Goal: Task Accomplishment & Management: Use online tool/utility

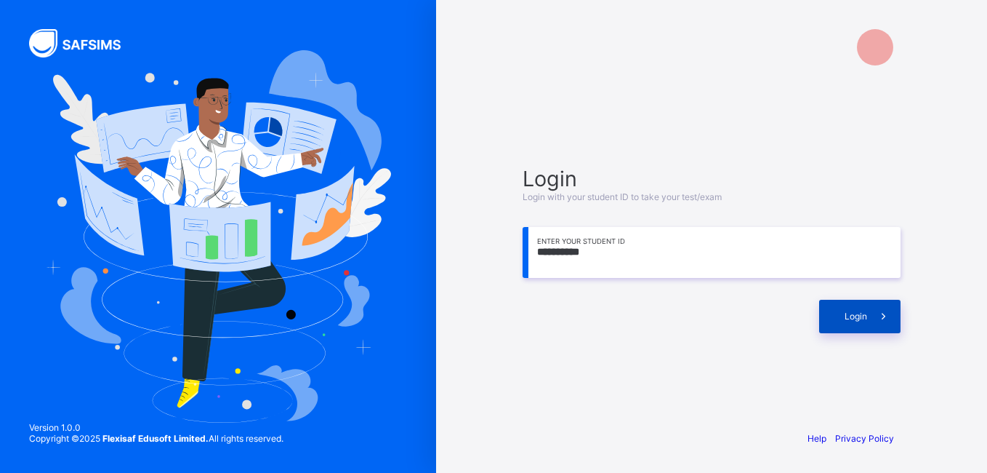
click at [880, 313] on icon at bounding box center [883, 316] width 15 height 14
click at [576, 254] on input "**********" at bounding box center [712, 252] width 378 height 51
type input "**********"
click at [840, 310] on div "Login" at bounding box center [860, 316] width 81 height 33
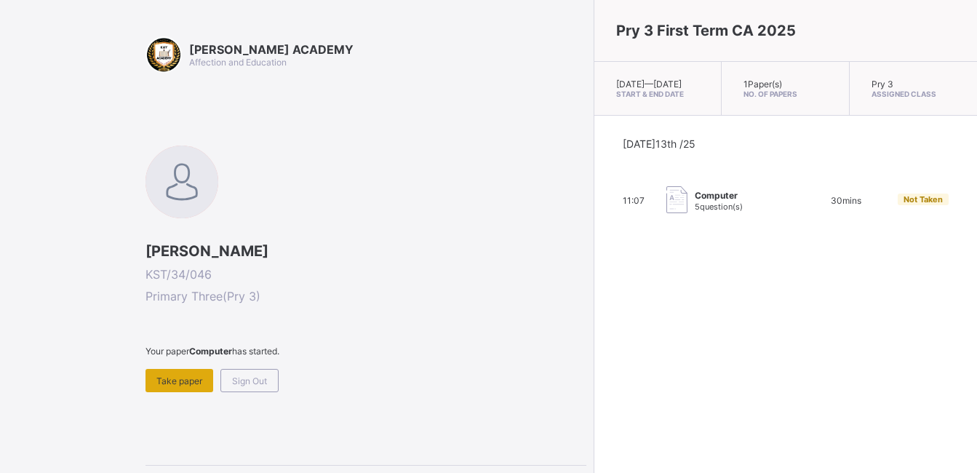
click at [178, 380] on span "Take paper" at bounding box center [179, 380] width 46 height 11
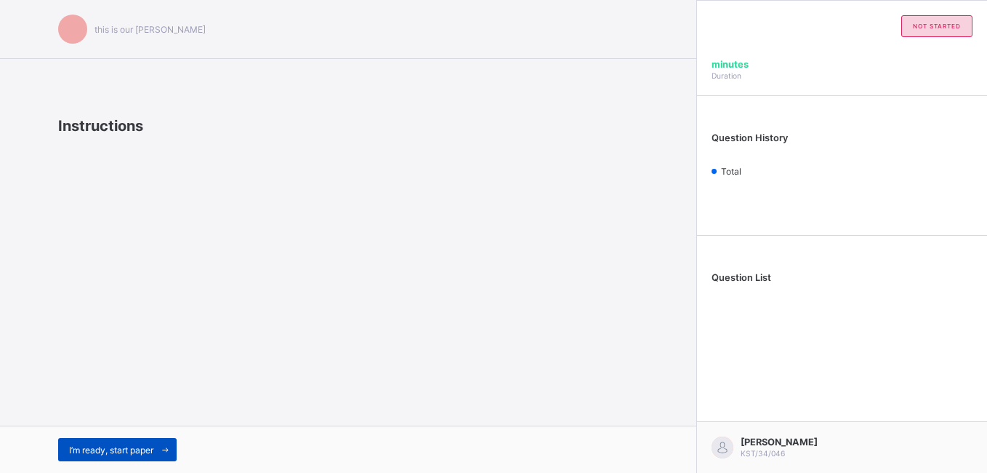
click at [99, 443] on div "I’m ready, start paper" at bounding box center [117, 449] width 119 height 23
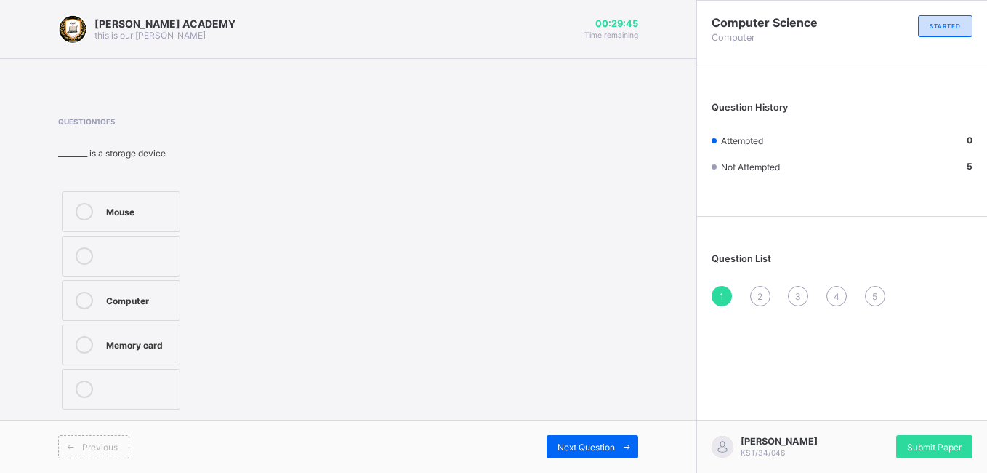
click at [126, 350] on div "Memory card" at bounding box center [139, 343] width 66 height 15
click at [576, 450] on span "Next Question" at bounding box center [586, 446] width 57 height 11
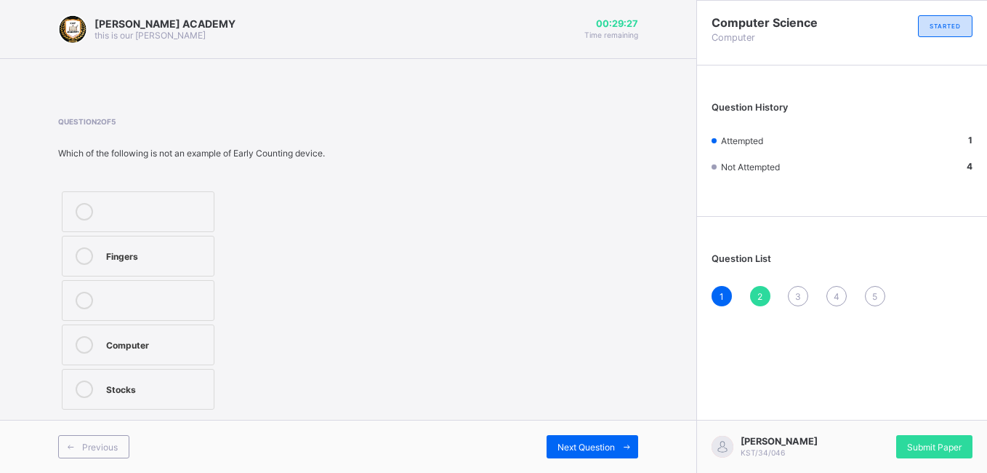
click at [128, 350] on div "Computer" at bounding box center [156, 344] width 100 height 17
click at [577, 454] on div "Next Question" at bounding box center [593, 446] width 92 height 23
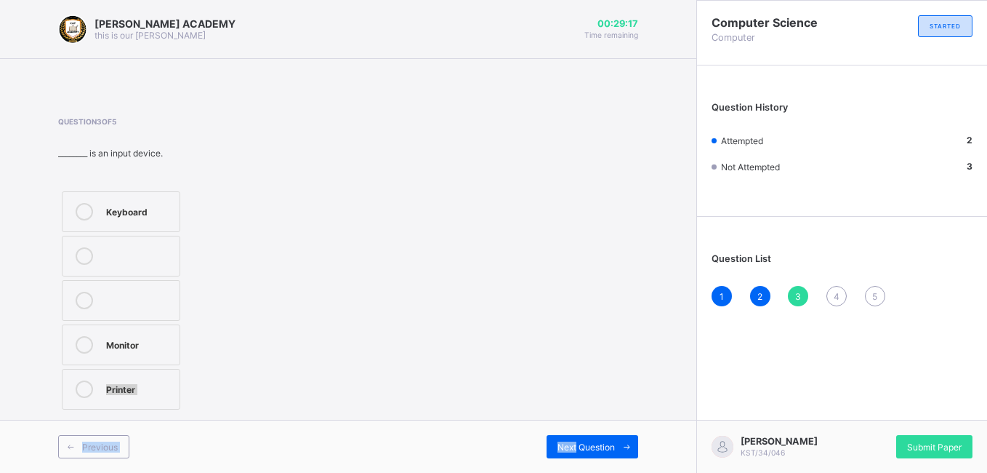
drag, startPoint x: 577, startPoint y: 454, endPoint x: 465, endPoint y: 351, distance: 152.3
click at [465, 351] on div "[PERSON_NAME] ACADEMY this is our [PERSON_NAME] 00:29:17 Time remaining Questio…" at bounding box center [348, 236] width 697 height 473
click at [125, 210] on div "Keyboard" at bounding box center [139, 210] width 66 height 15
click at [580, 441] on span "Next Question" at bounding box center [586, 446] width 57 height 11
click at [117, 300] on div "Storage device" at bounding box center [139, 299] width 66 height 15
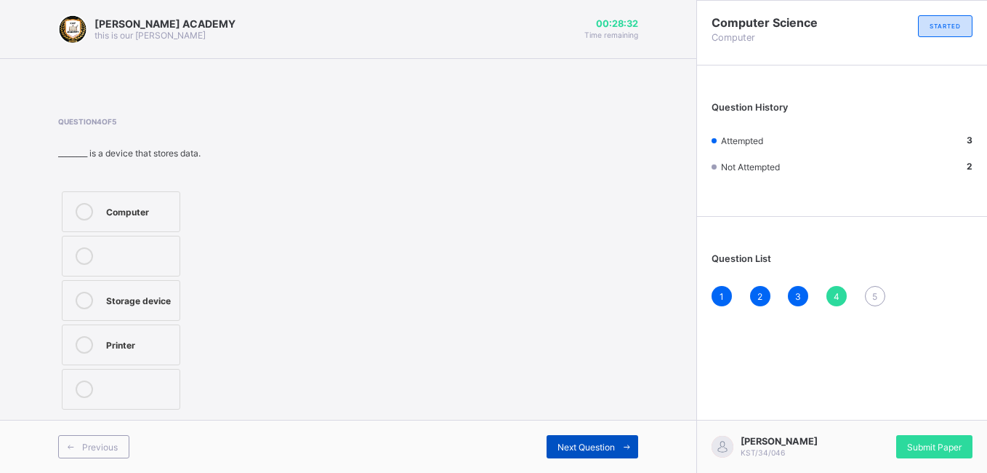
click at [586, 446] on span "Next Question" at bounding box center [586, 446] width 57 height 11
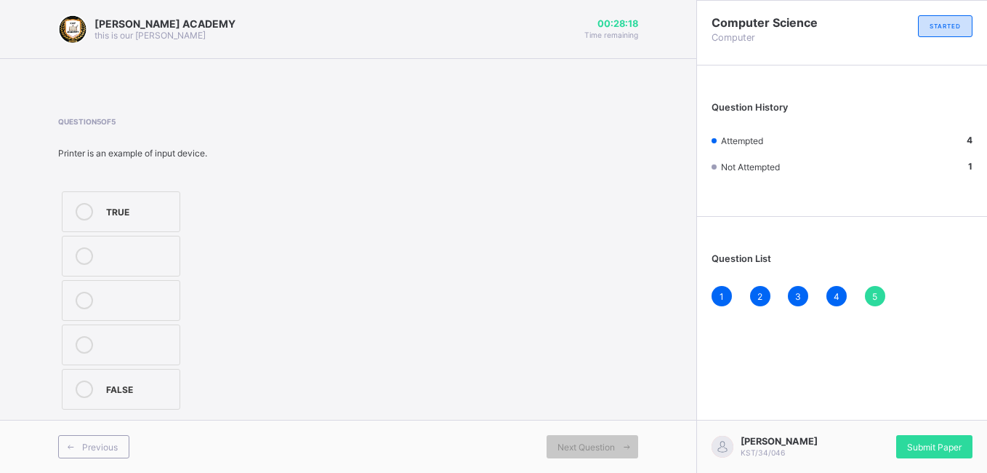
click at [101, 386] on label "FALSE" at bounding box center [121, 389] width 119 height 41
click at [926, 441] on span "Submit Paper" at bounding box center [934, 446] width 55 height 11
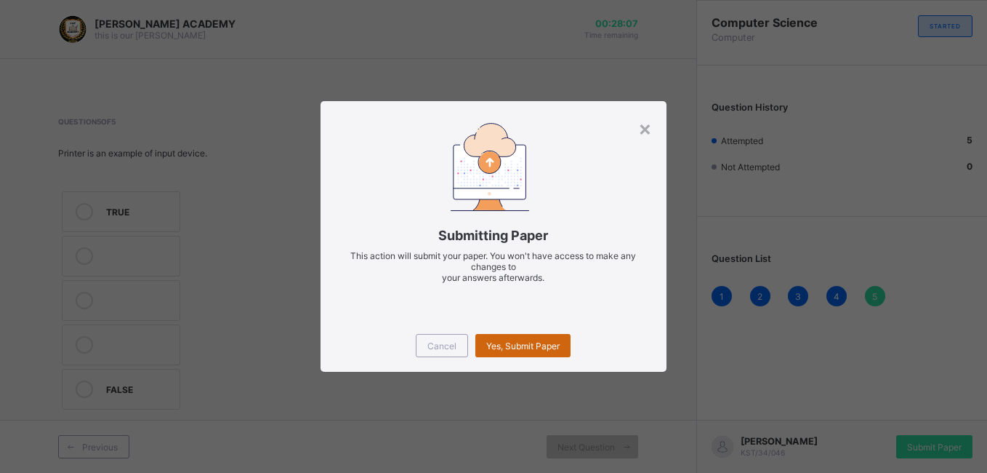
click at [515, 339] on div "Yes, Submit Paper" at bounding box center [523, 345] width 95 height 23
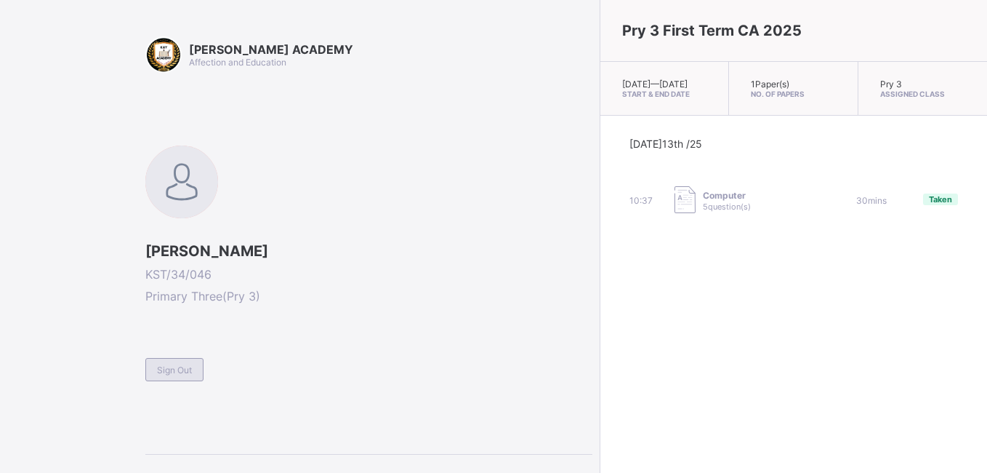
click at [188, 363] on div "Sign Out" at bounding box center [174, 369] width 58 height 23
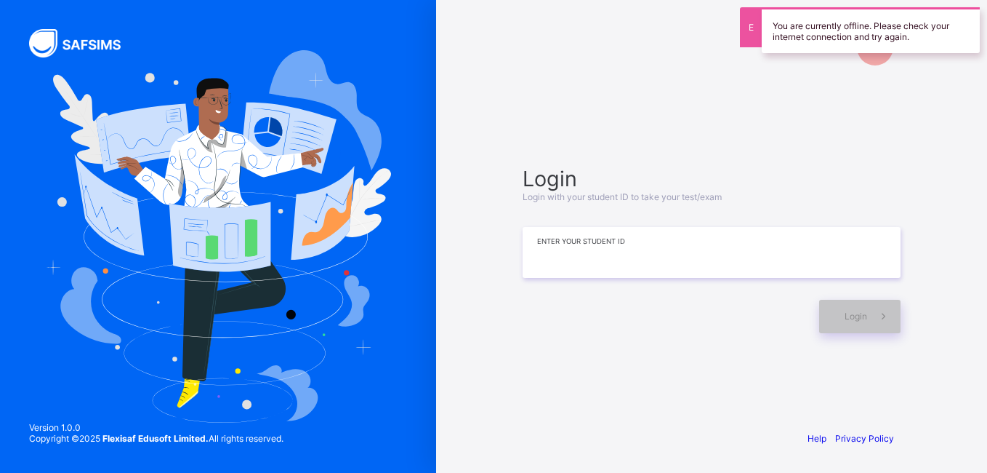
click at [604, 259] on input at bounding box center [712, 252] width 378 height 51
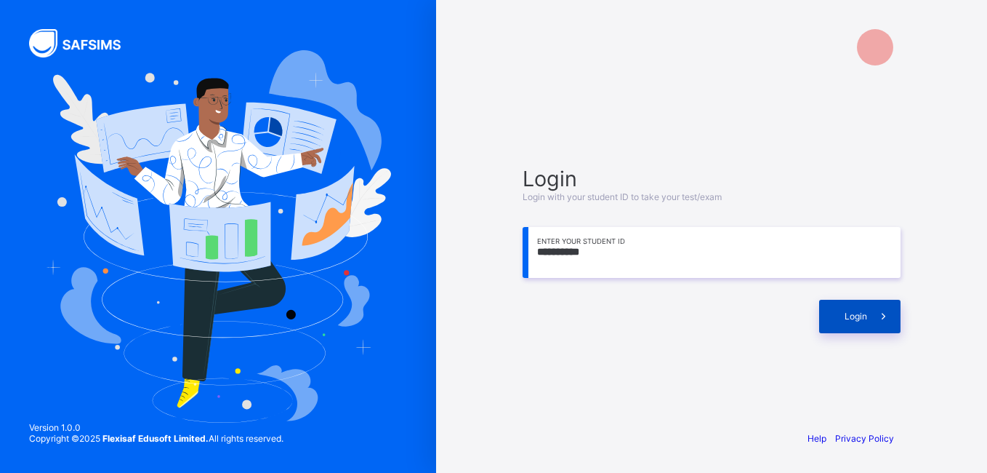
type input "**********"
click at [851, 320] on span "Login" at bounding box center [856, 315] width 23 height 11
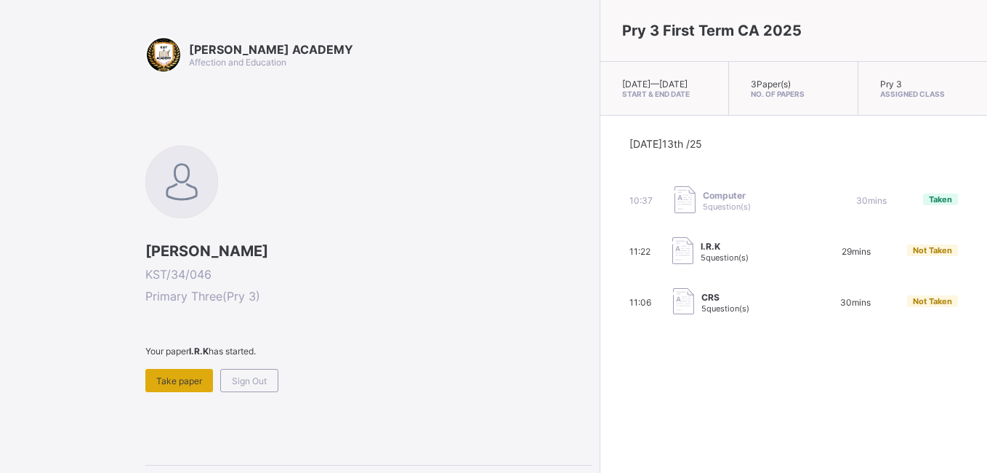
click at [191, 382] on span "Take paper" at bounding box center [179, 380] width 46 height 11
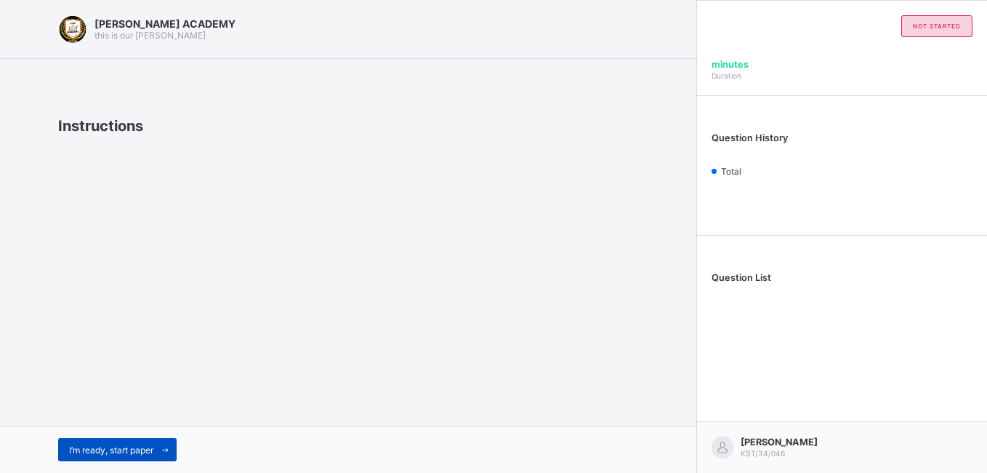
click at [124, 448] on span "I’m ready, start paper" at bounding box center [111, 449] width 84 height 11
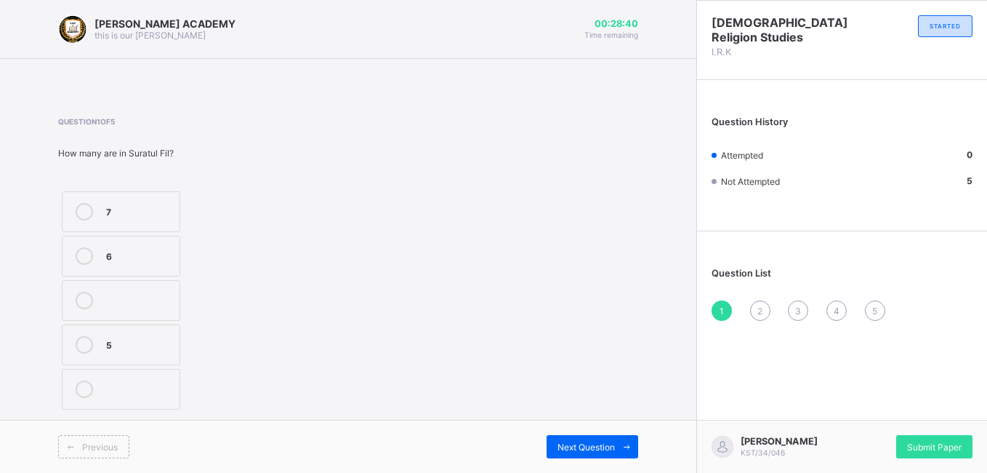
click at [113, 204] on div "7" at bounding box center [139, 210] width 66 height 15
click at [938, 449] on span "Submit Paper" at bounding box center [934, 446] width 55 height 11
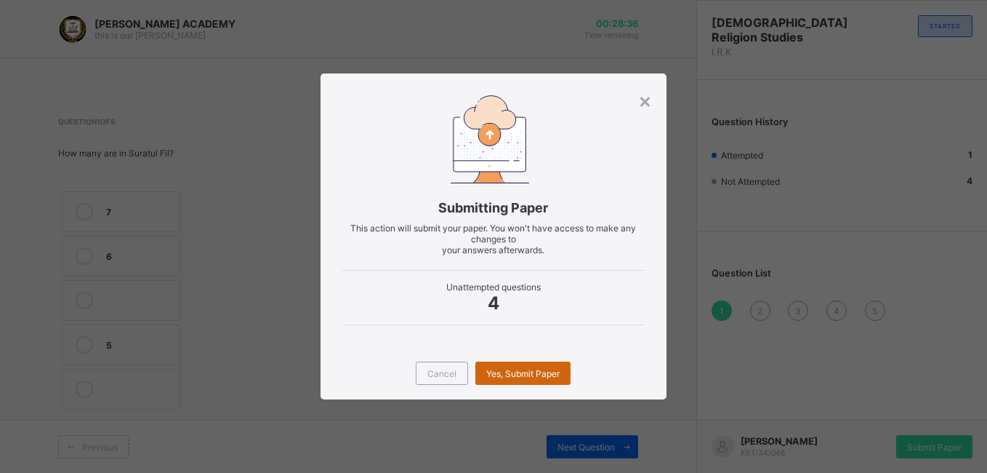
click at [524, 369] on span "Yes, Submit Paper" at bounding box center [522, 373] width 73 height 11
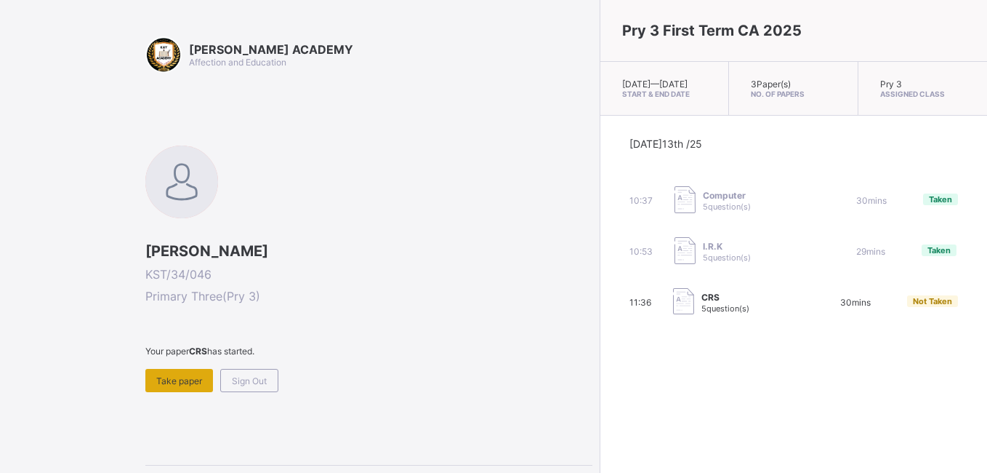
click at [161, 380] on span "Take paper" at bounding box center [179, 380] width 46 height 11
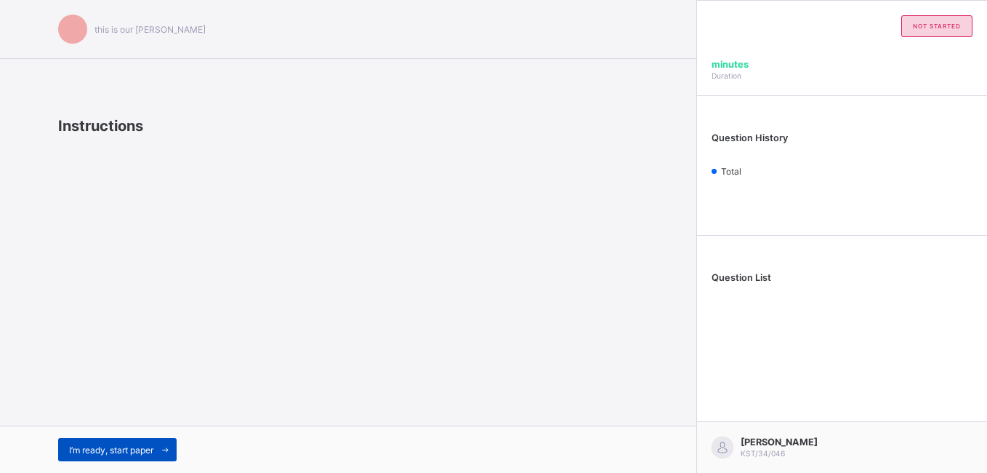
click at [111, 455] on div "I’m ready, start paper" at bounding box center [117, 449] width 119 height 23
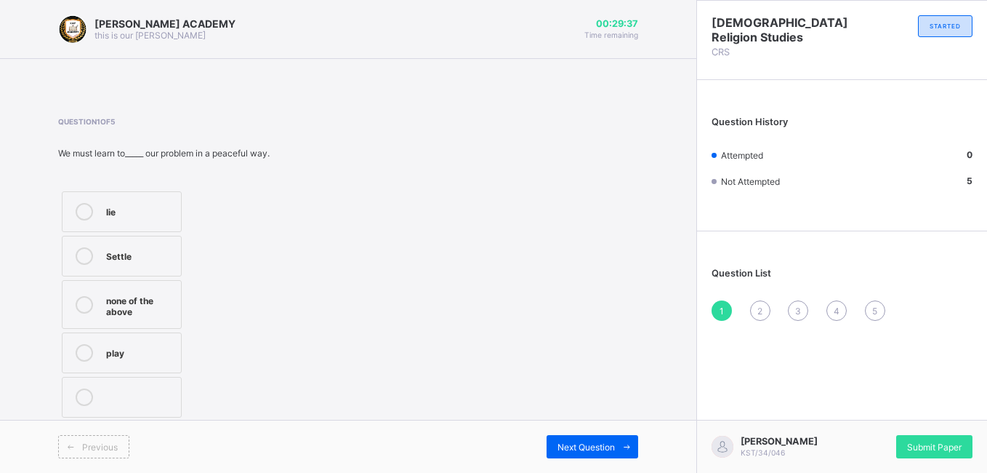
click at [125, 255] on div "Settle" at bounding box center [140, 254] width 68 height 15
click at [615, 435] on span at bounding box center [626, 446] width 23 height 23
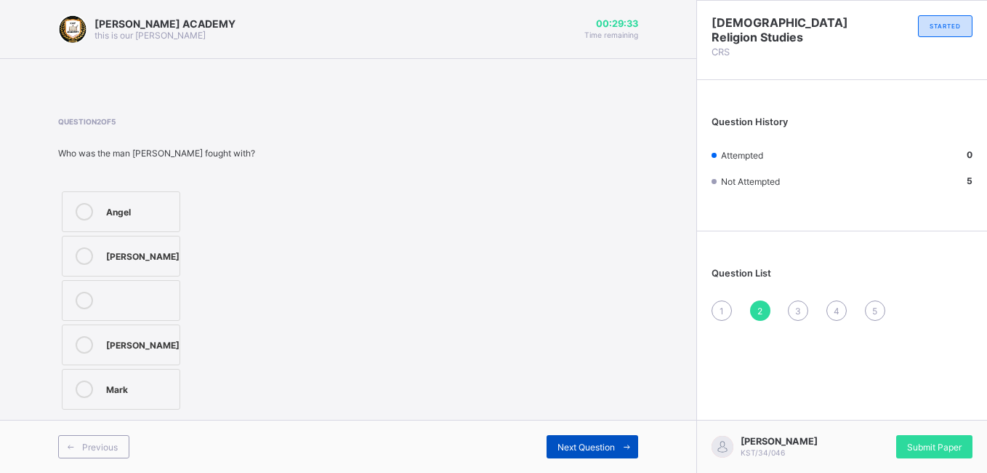
click at [615, 435] on span at bounding box center [626, 446] width 23 height 23
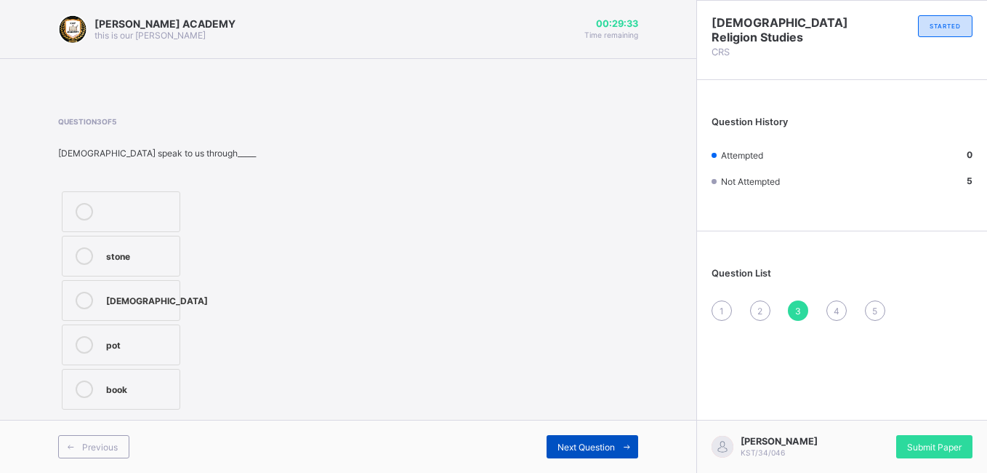
click at [615, 435] on span at bounding box center [626, 446] width 23 height 23
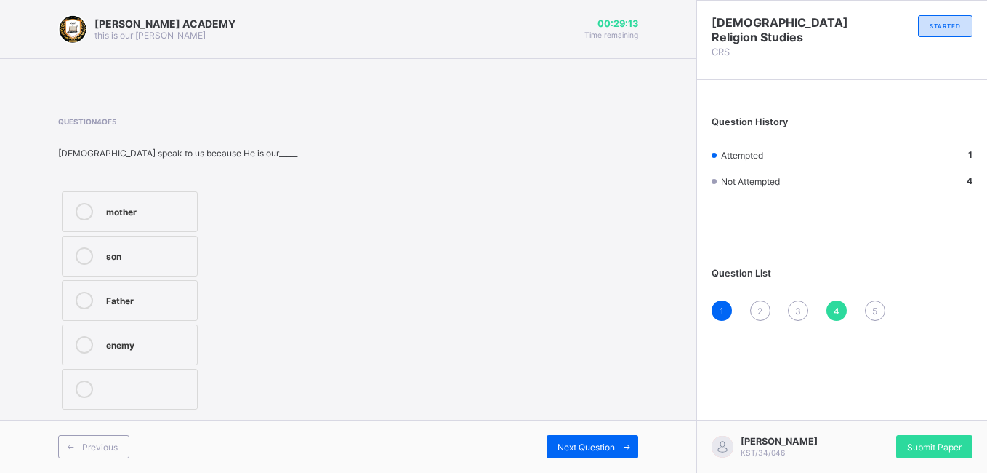
click at [121, 287] on label "Father" at bounding box center [130, 300] width 136 height 41
click at [590, 442] on span "Next Question" at bounding box center [586, 446] width 57 height 11
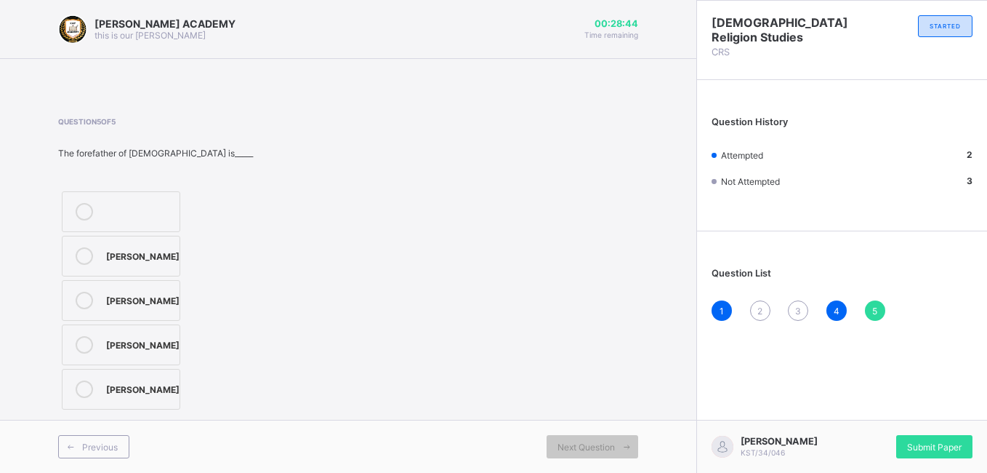
click at [758, 304] on div "2" at bounding box center [760, 310] width 20 height 20
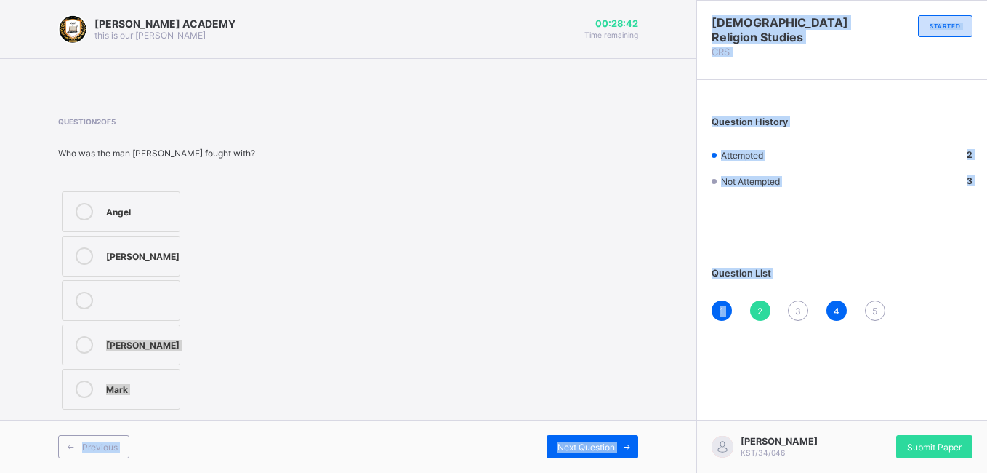
drag, startPoint x: 758, startPoint y: 304, endPoint x: 473, endPoint y: 290, distance: 285.4
click at [473, 290] on div "[PERSON_NAME] ACADEMY this is our [PERSON_NAME] 00:28:42 Time remaining Questio…" at bounding box center [493, 236] width 987 height 473
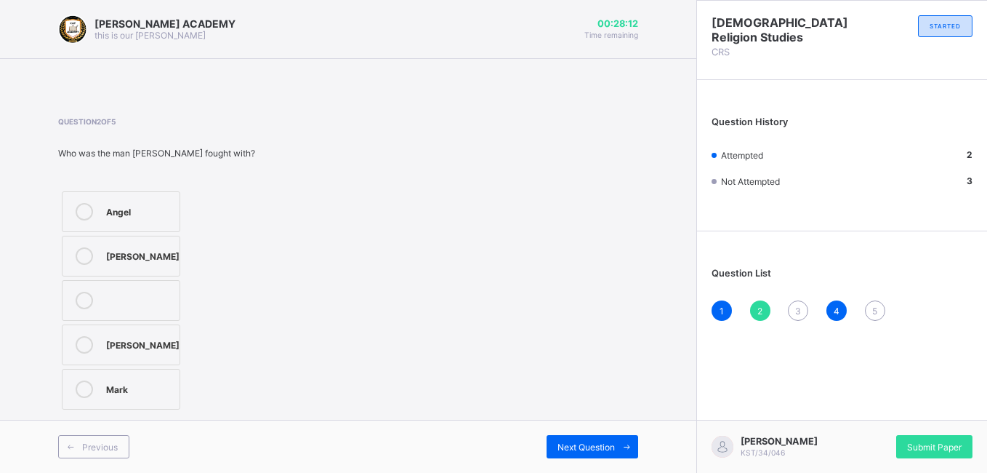
click at [128, 247] on label "[PERSON_NAME]" at bounding box center [121, 256] width 119 height 41
click at [579, 438] on div "Next Question" at bounding box center [593, 446] width 92 height 23
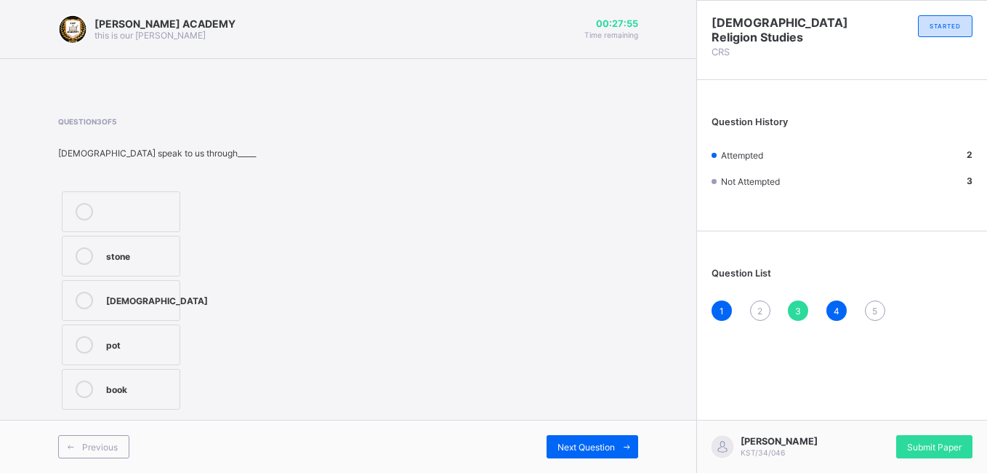
click at [166, 294] on div "[DEMOGRAPHIC_DATA]" at bounding box center [157, 299] width 102 height 15
click at [570, 448] on span "Next Question" at bounding box center [586, 446] width 57 height 11
click at [754, 305] on div "2" at bounding box center [760, 310] width 20 height 20
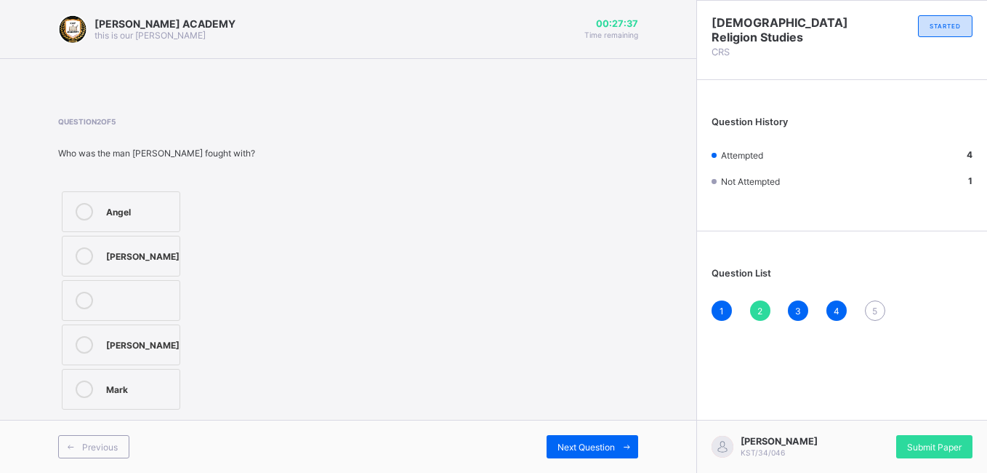
click at [112, 245] on label "[PERSON_NAME]" at bounding box center [121, 256] width 119 height 41
click at [580, 435] on div "Next Question" at bounding box center [593, 446] width 92 height 23
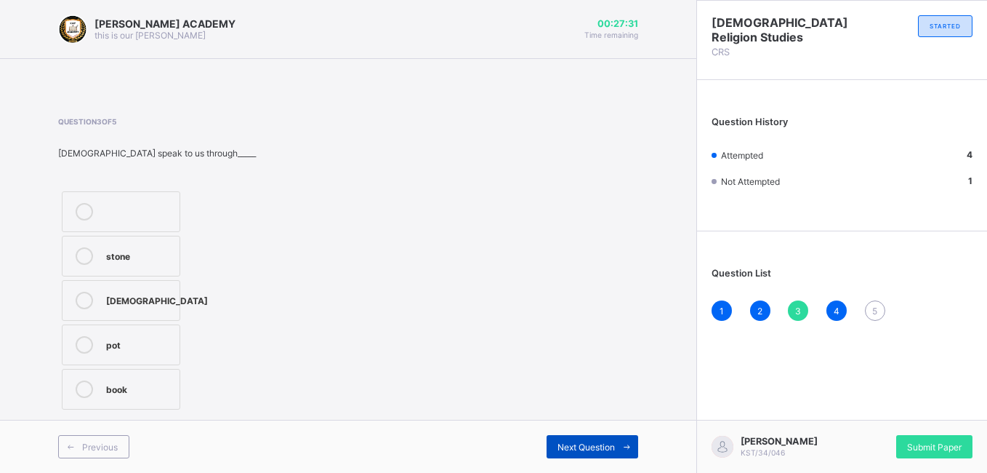
click at [580, 435] on div "Next Question" at bounding box center [593, 446] width 92 height 23
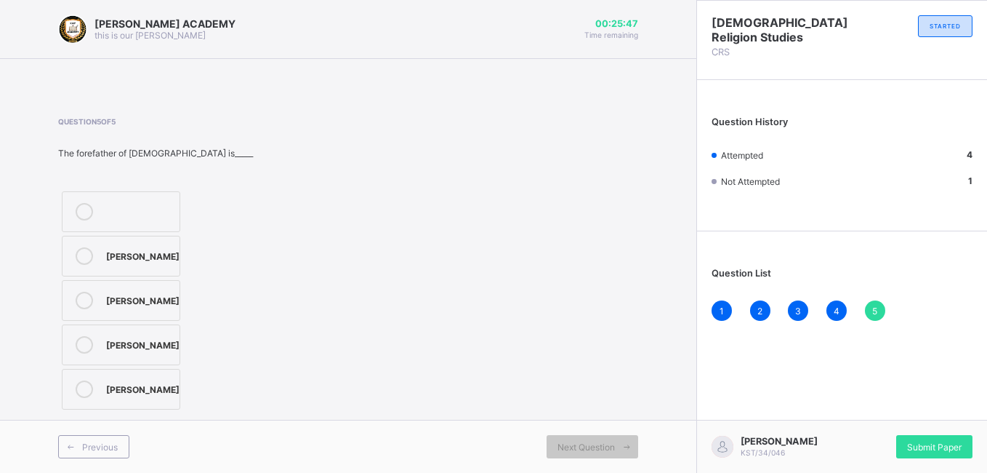
click at [135, 260] on div "[PERSON_NAME]" at bounding box center [142, 254] width 73 height 15
click at [929, 444] on span "Submit Paper" at bounding box center [934, 446] width 55 height 11
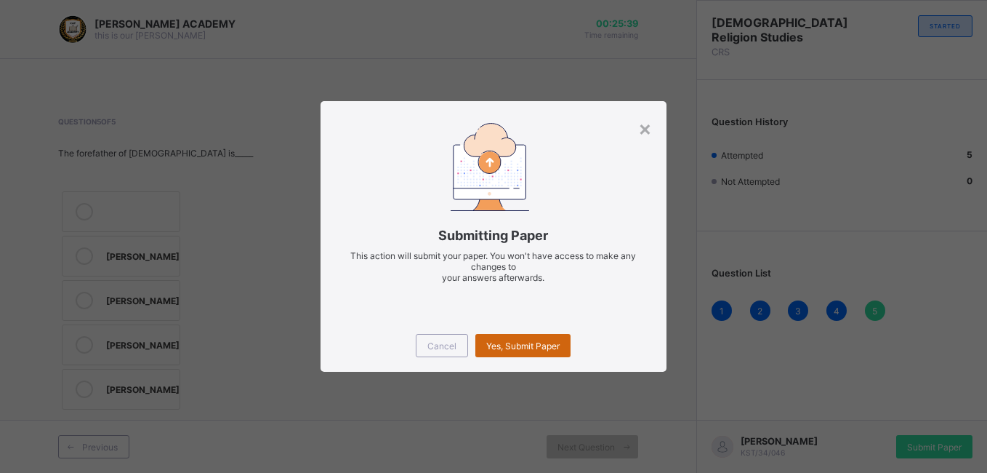
click at [518, 339] on div "Yes, Submit Paper" at bounding box center [523, 345] width 95 height 23
